Goal: Task Accomplishment & Management: Complete application form

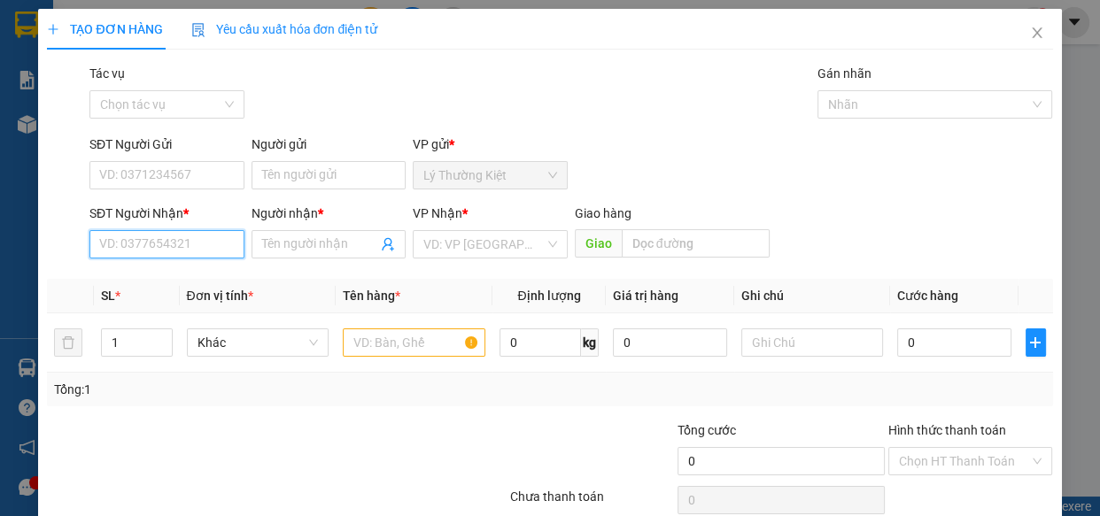
click at [198, 237] on input "SĐT Người Nhận *" at bounding box center [166, 244] width 155 height 28
type input "0908253468"
click at [201, 270] on div "0908253468 - HƯỞNG" at bounding box center [165, 279] width 132 height 19
type input "HƯỞNG"
type input "30.000"
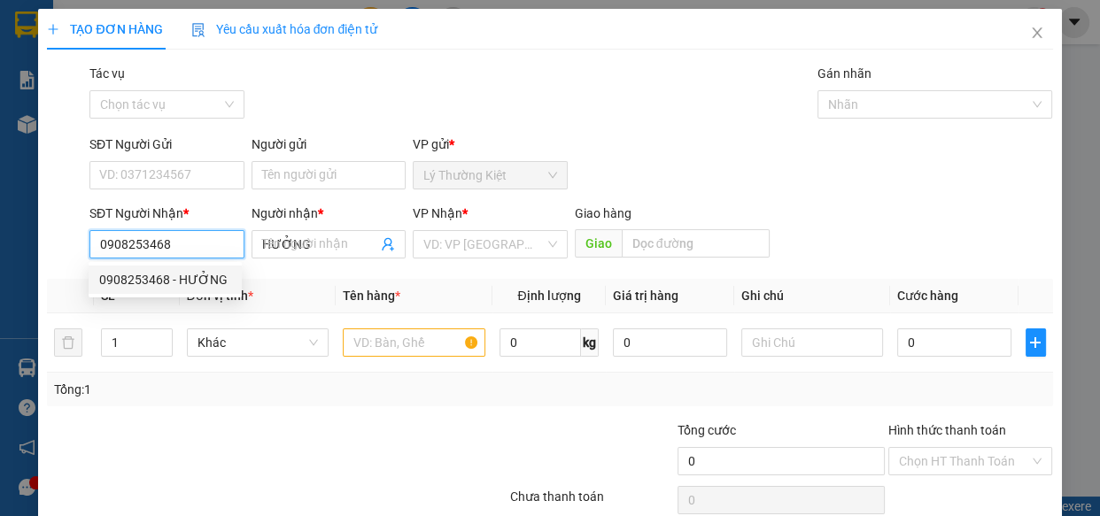
type input "30.000"
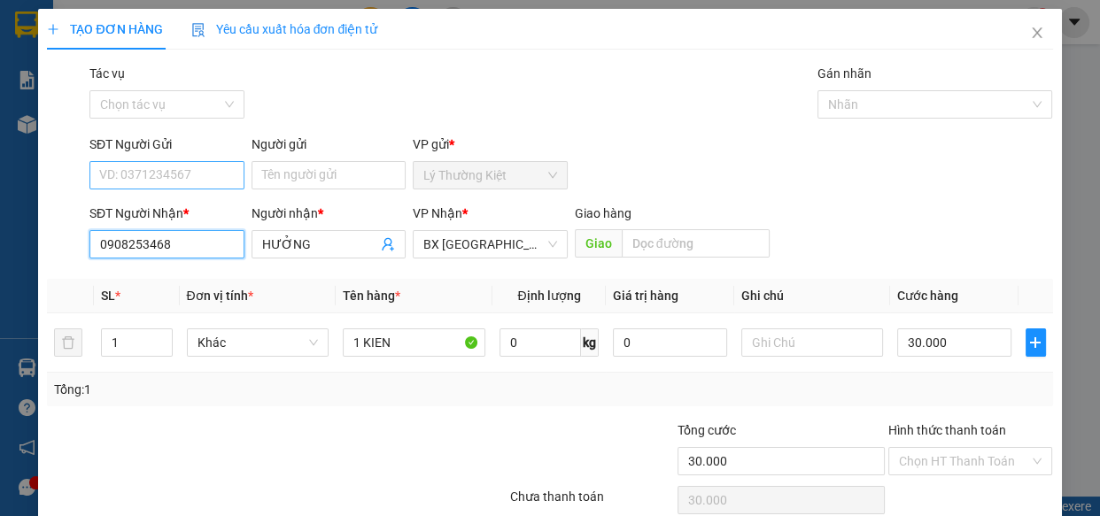
type input "0908253468"
click at [172, 168] on input "SĐT Người Gửi" at bounding box center [166, 175] width 155 height 28
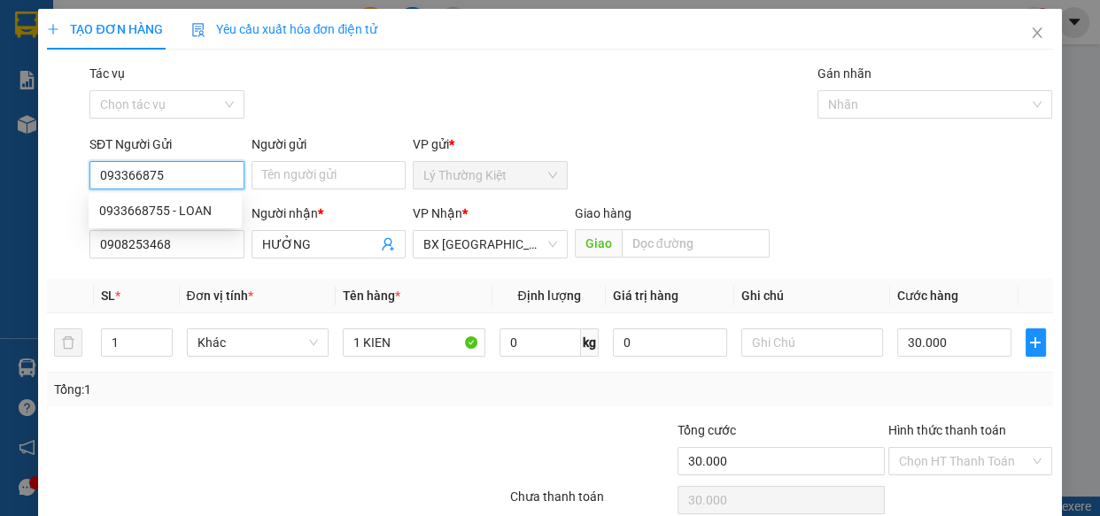
type input "0933668755"
click at [168, 211] on div "0933668755 - LOAN" at bounding box center [165, 210] width 132 height 19
type input "LOAN"
type input "40.000"
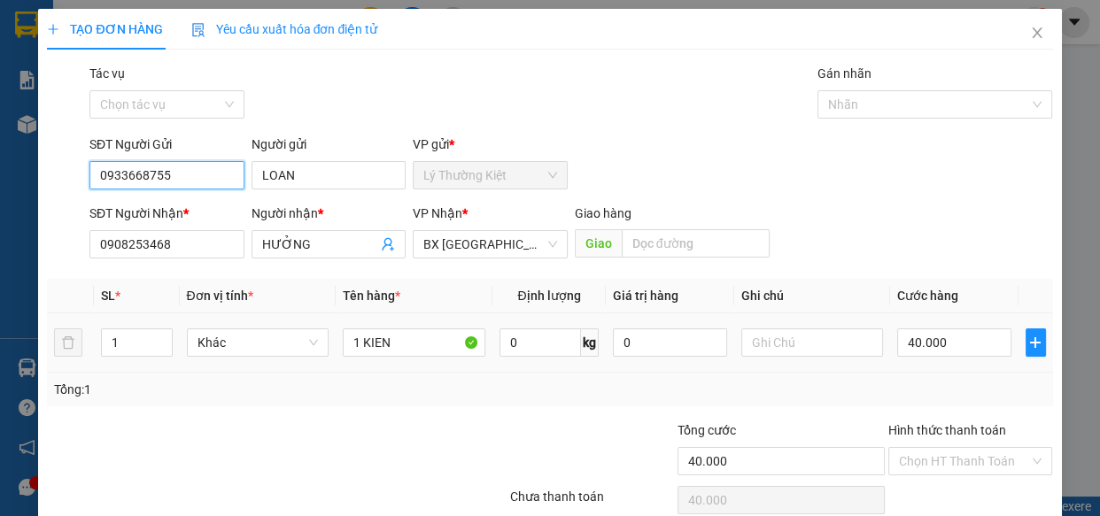
scroll to position [77, 0]
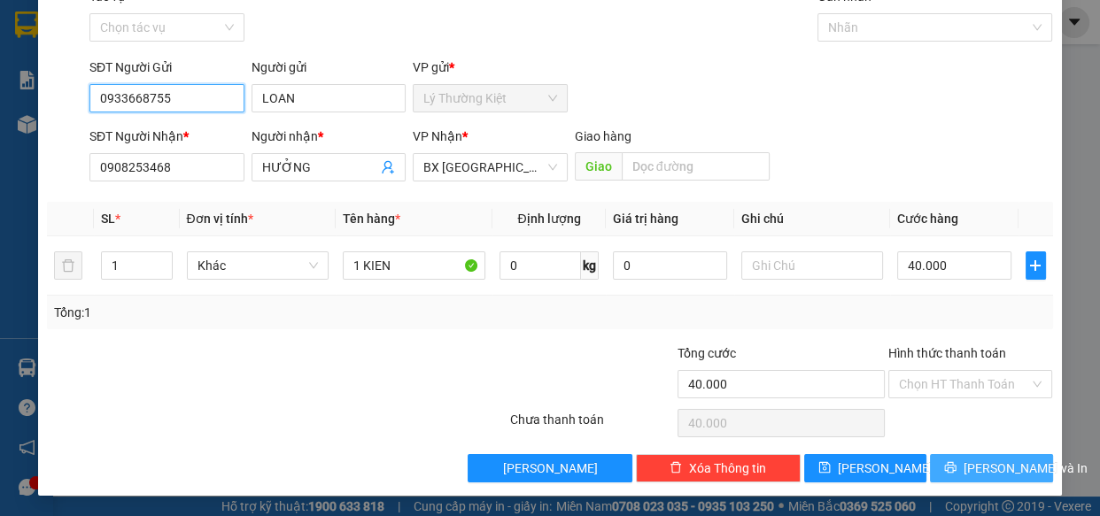
type input "0933668755"
click at [986, 474] on span "[PERSON_NAME] và In" at bounding box center [1026, 468] width 124 height 19
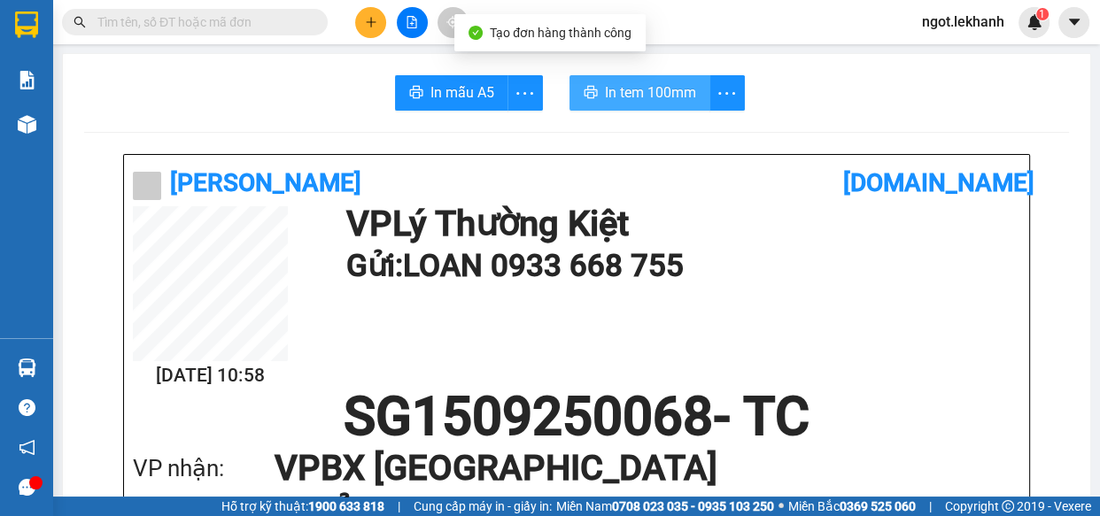
click at [602, 105] on button "In tem 100mm" at bounding box center [640, 92] width 141 height 35
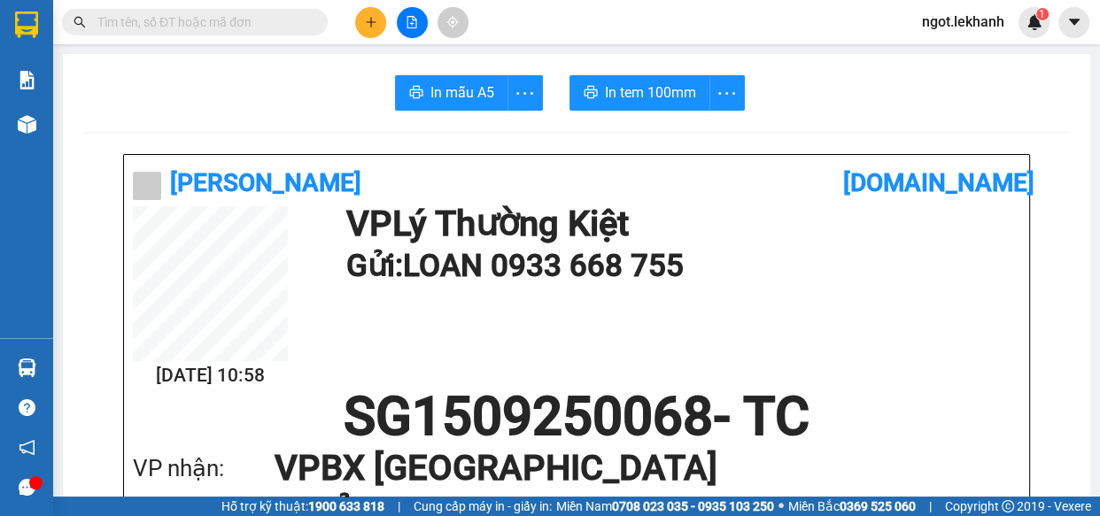
click at [360, 26] on button at bounding box center [370, 22] width 31 height 31
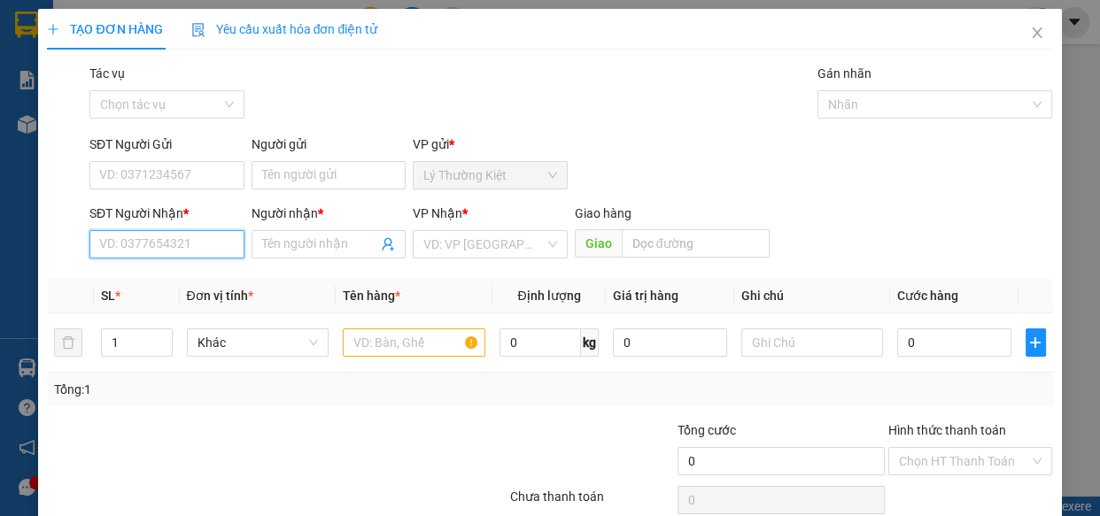
click at [194, 241] on input "SĐT Người Nhận *" at bounding box center [166, 244] width 155 height 28
click at [188, 287] on div "0983333547 - HƯNG" at bounding box center [165, 279] width 132 height 19
type input "0983333547"
type input "HƯNG"
type input "30.000"
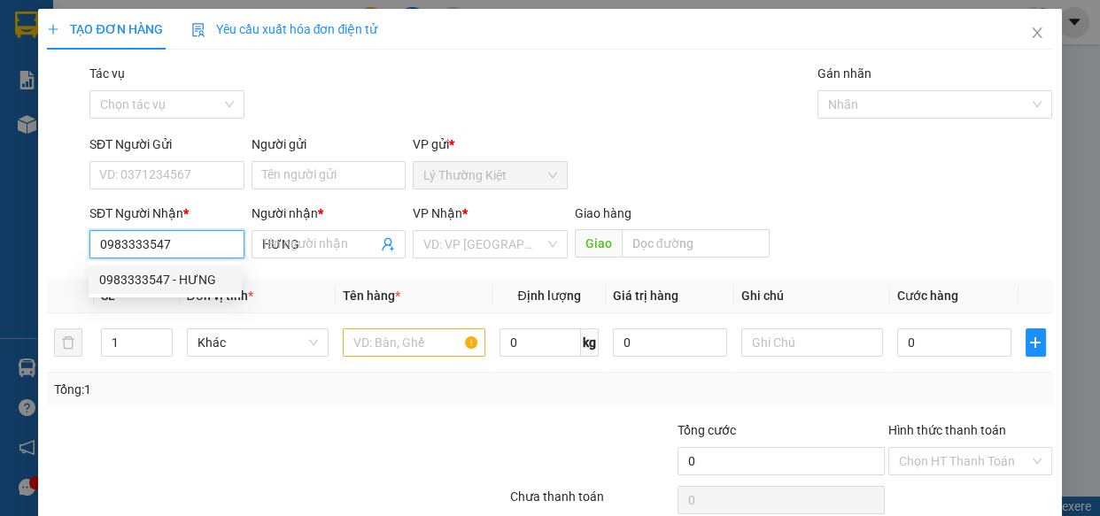
type input "30.000"
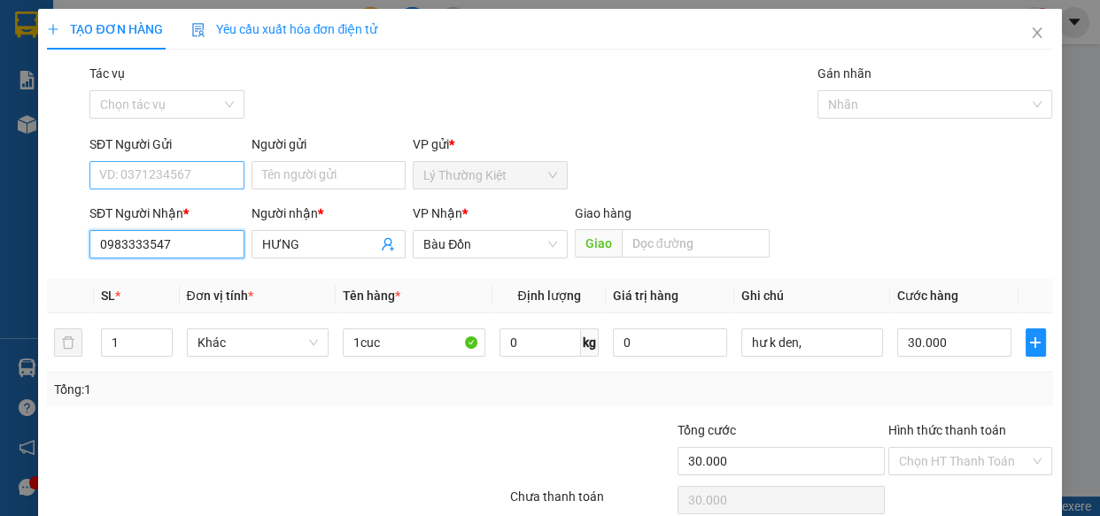
type input "0983333547"
click at [193, 174] on input "SĐT Người Gửi" at bounding box center [166, 175] width 155 height 28
type input "0905933939"
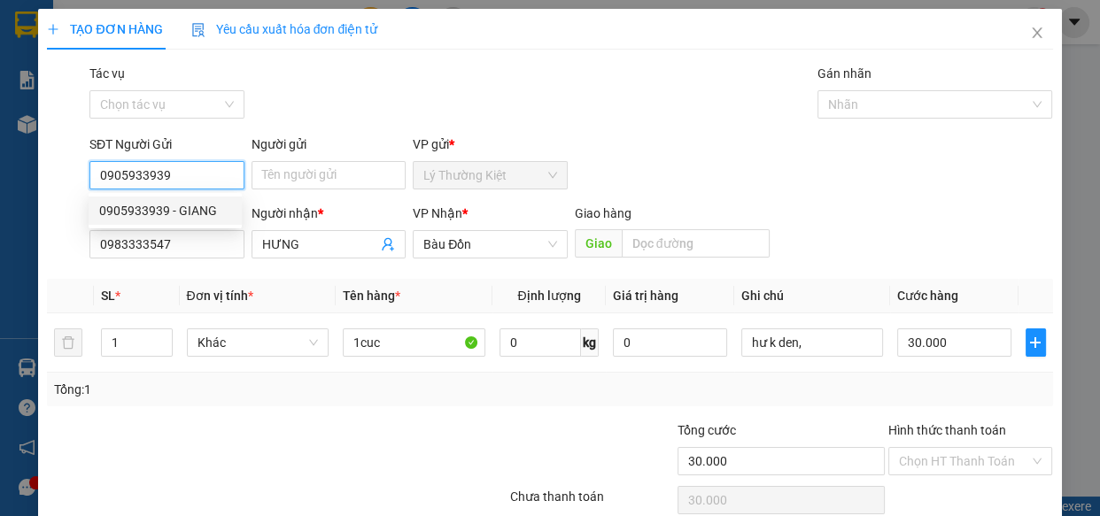
click at [205, 206] on div "0905933939 - GIANG" at bounding box center [165, 210] width 132 height 19
type input "GIANG"
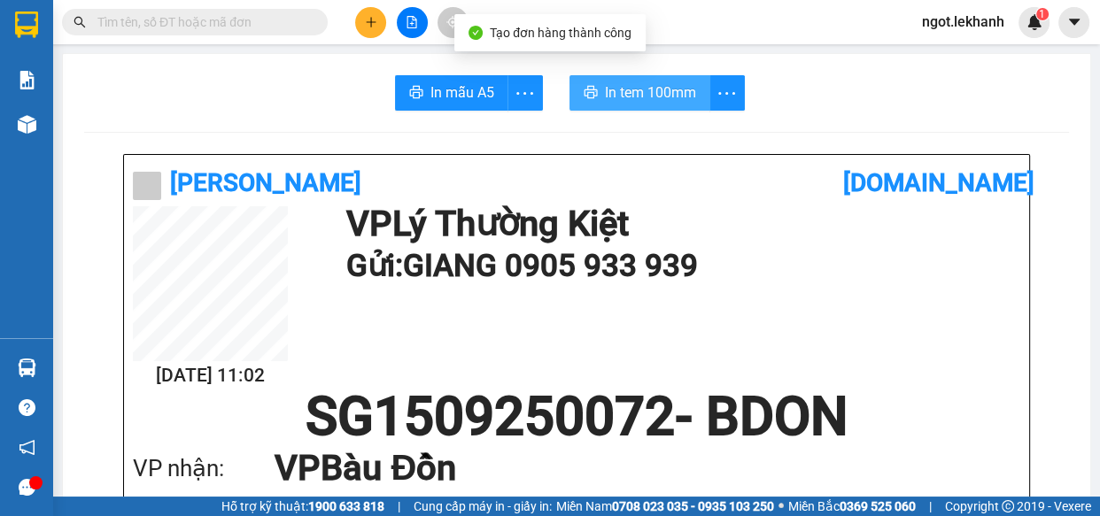
click at [630, 99] on span "In tem 100mm" at bounding box center [650, 92] width 91 height 22
